Goal: Go to known website: Access a specific website the user already knows

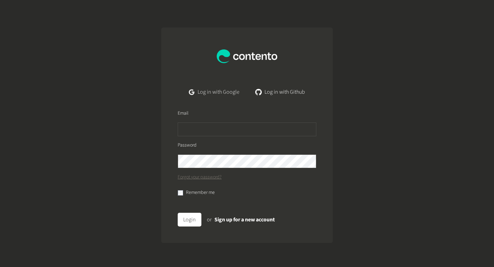
click at [220, 88] on link "Log in with Google" at bounding box center [214, 92] width 61 height 14
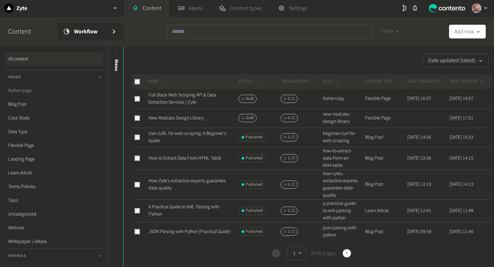
click at [30, 92] on link "Author page" at bounding box center [53, 91] width 97 height 14
